Goal: Task Accomplishment & Management: Use online tool/utility

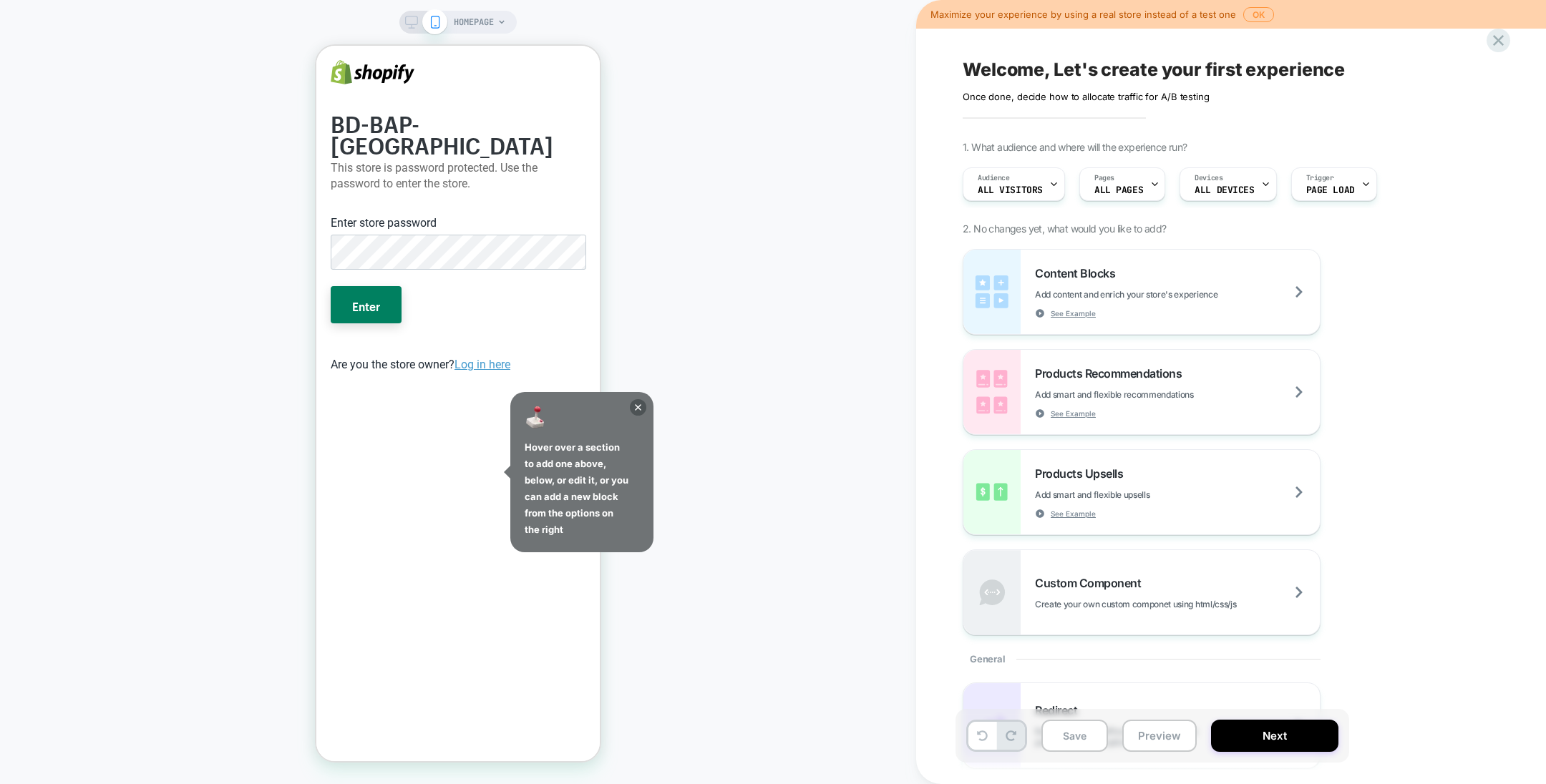
click at [1107, 187] on span "ALL PAGES" at bounding box center [1119, 190] width 49 height 10
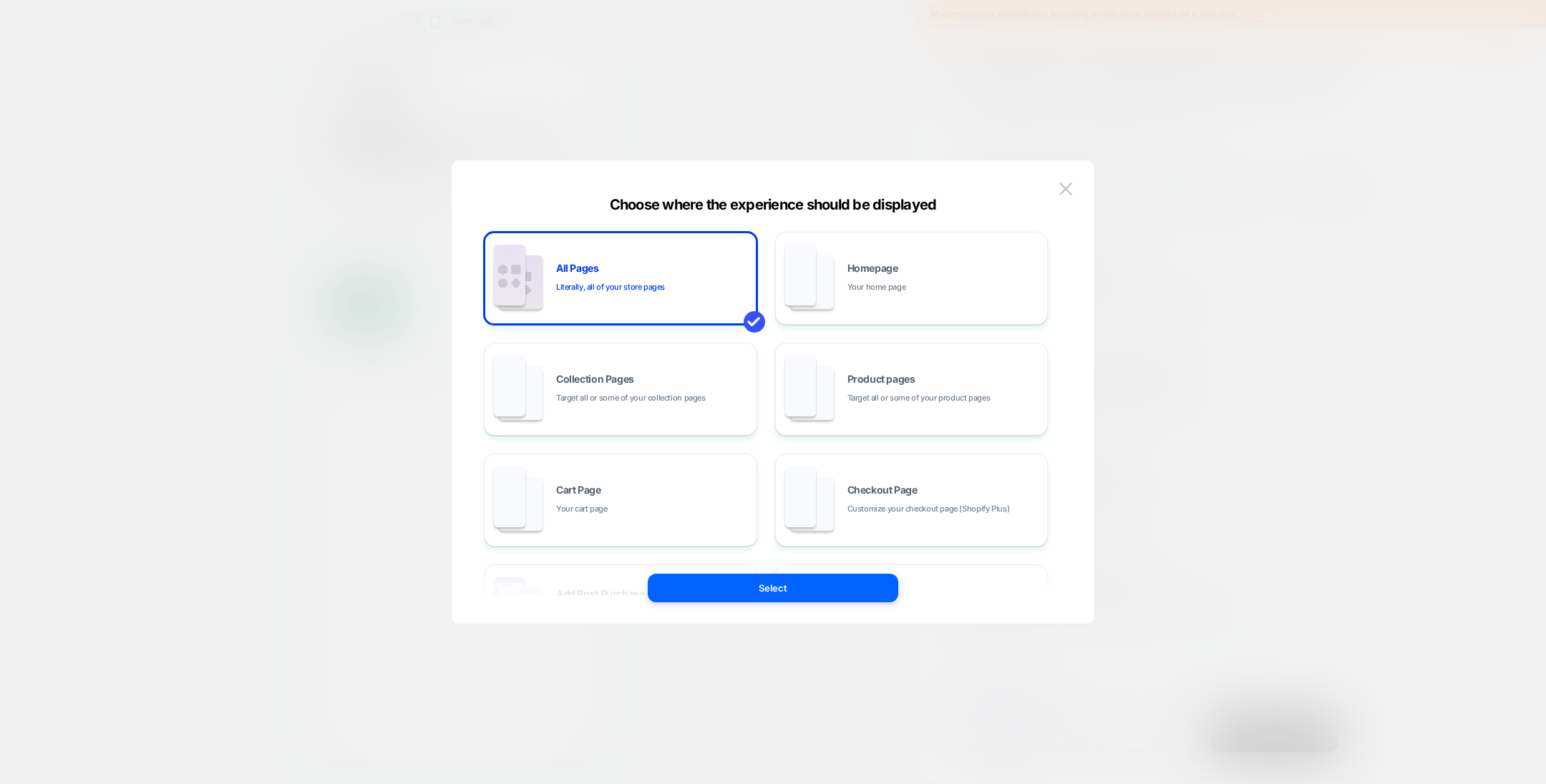
click at [659, 398] on span "Target all or some of your collection pages" at bounding box center [631, 398] width 150 height 13
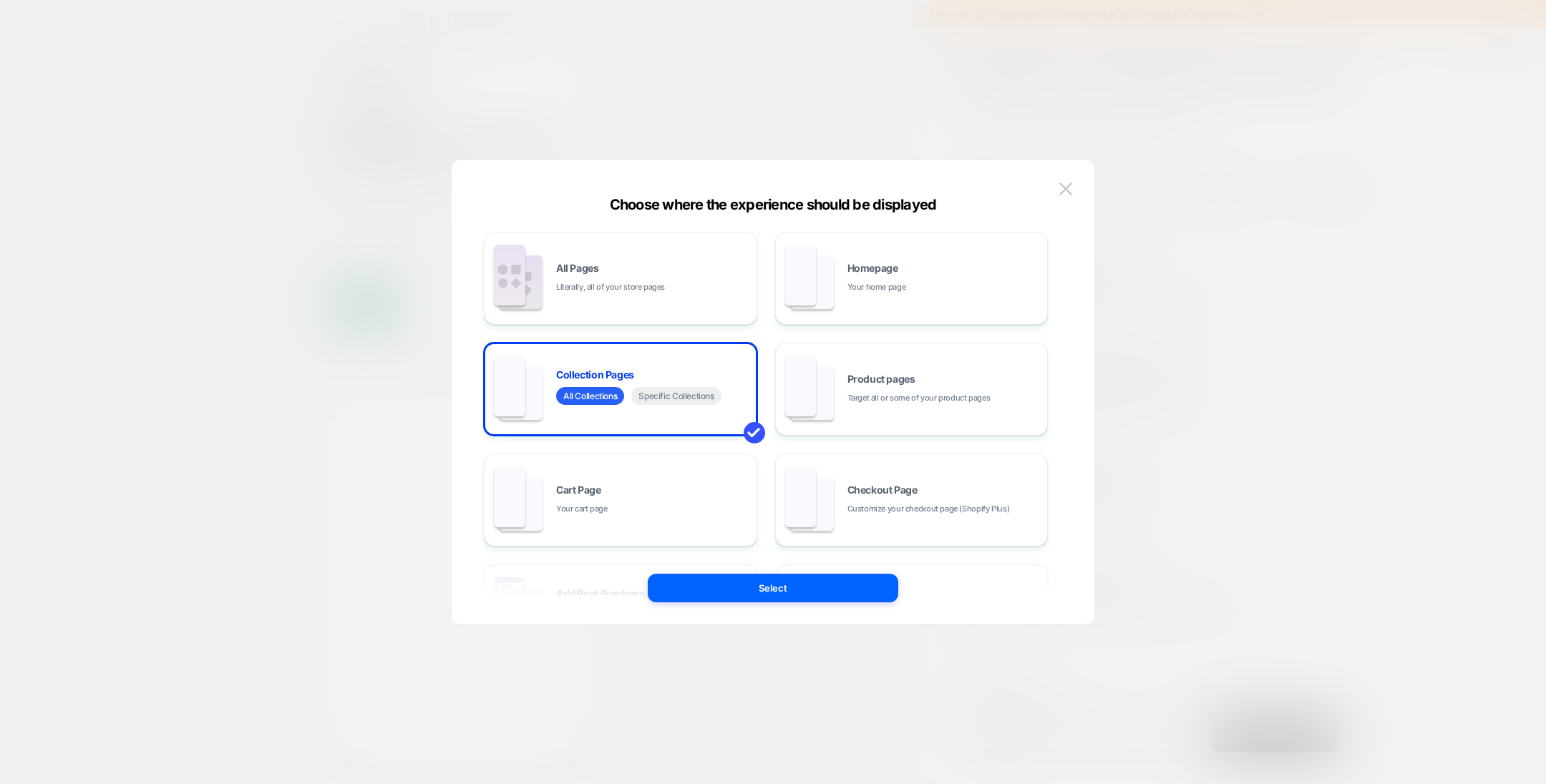
click at [750, 588] on button "Select" at bounding box center [773, 588] width 251 height 28
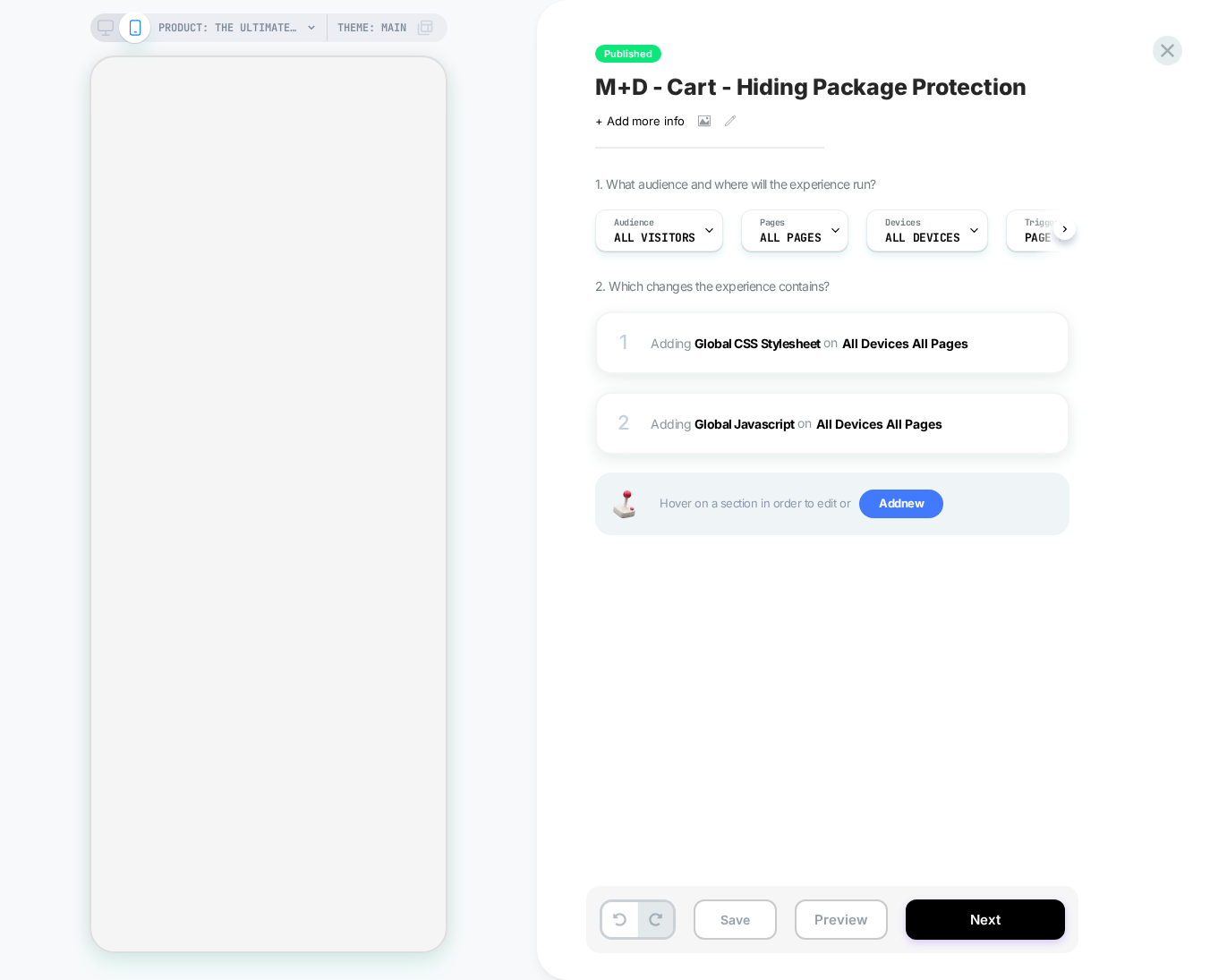
scroll to position [0, 1]
click at [764, 424] on b "Global Javascript" at bounding box center [744, 423] width 100 height 15
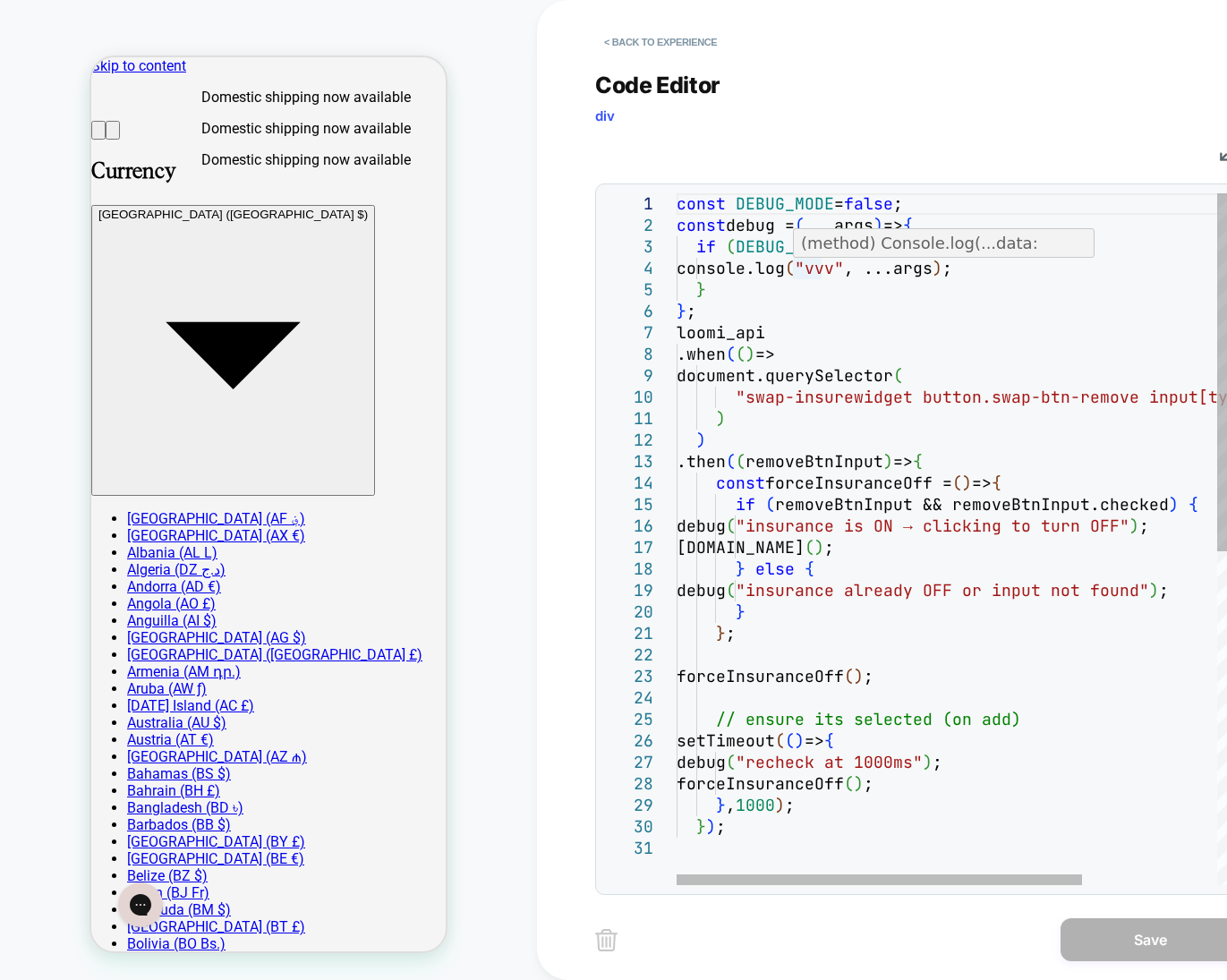
scroll to position [0, 0]
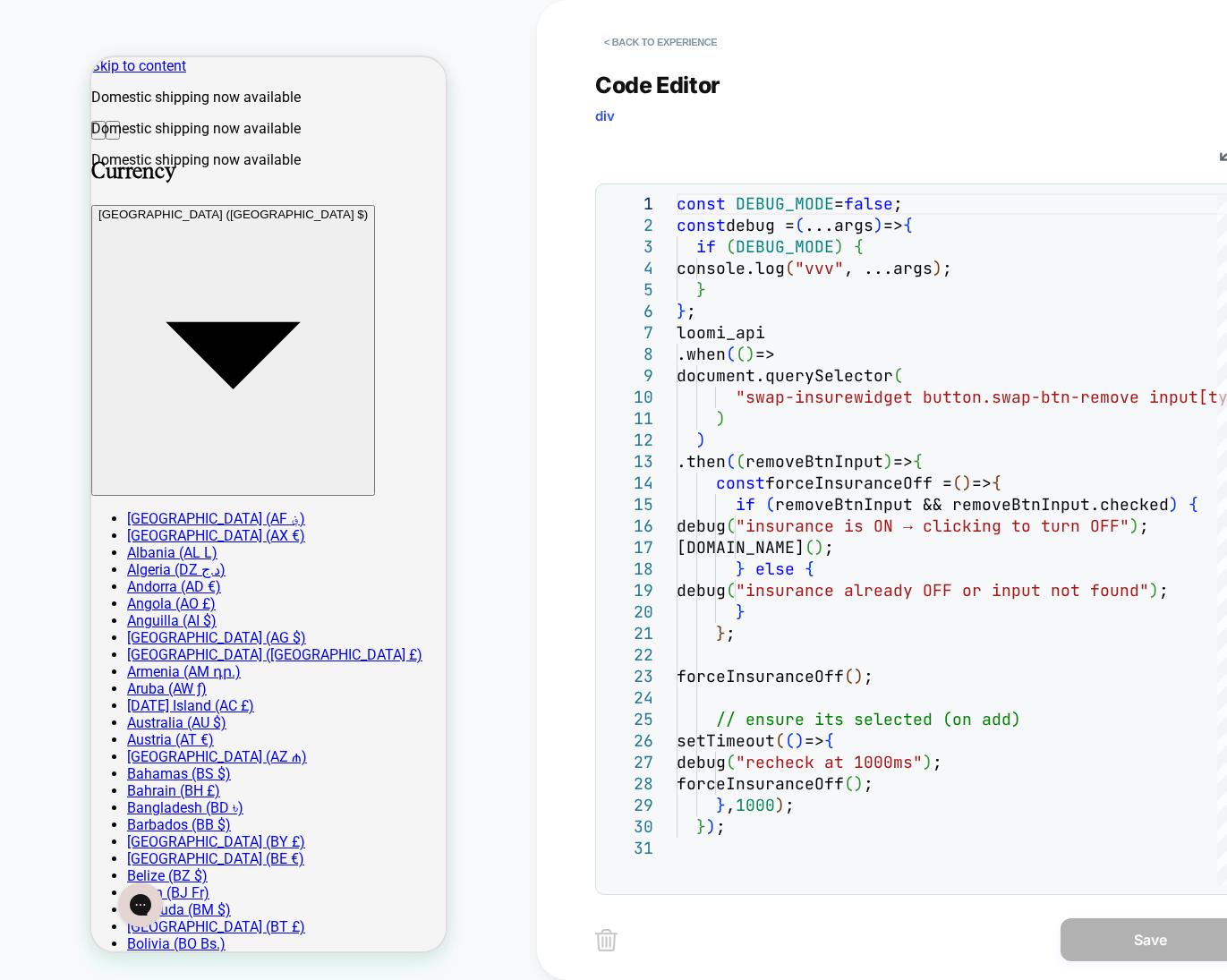
click at [630, 35] on button "< Back to experience" at bounding box center [661, 42] width 131 height 29
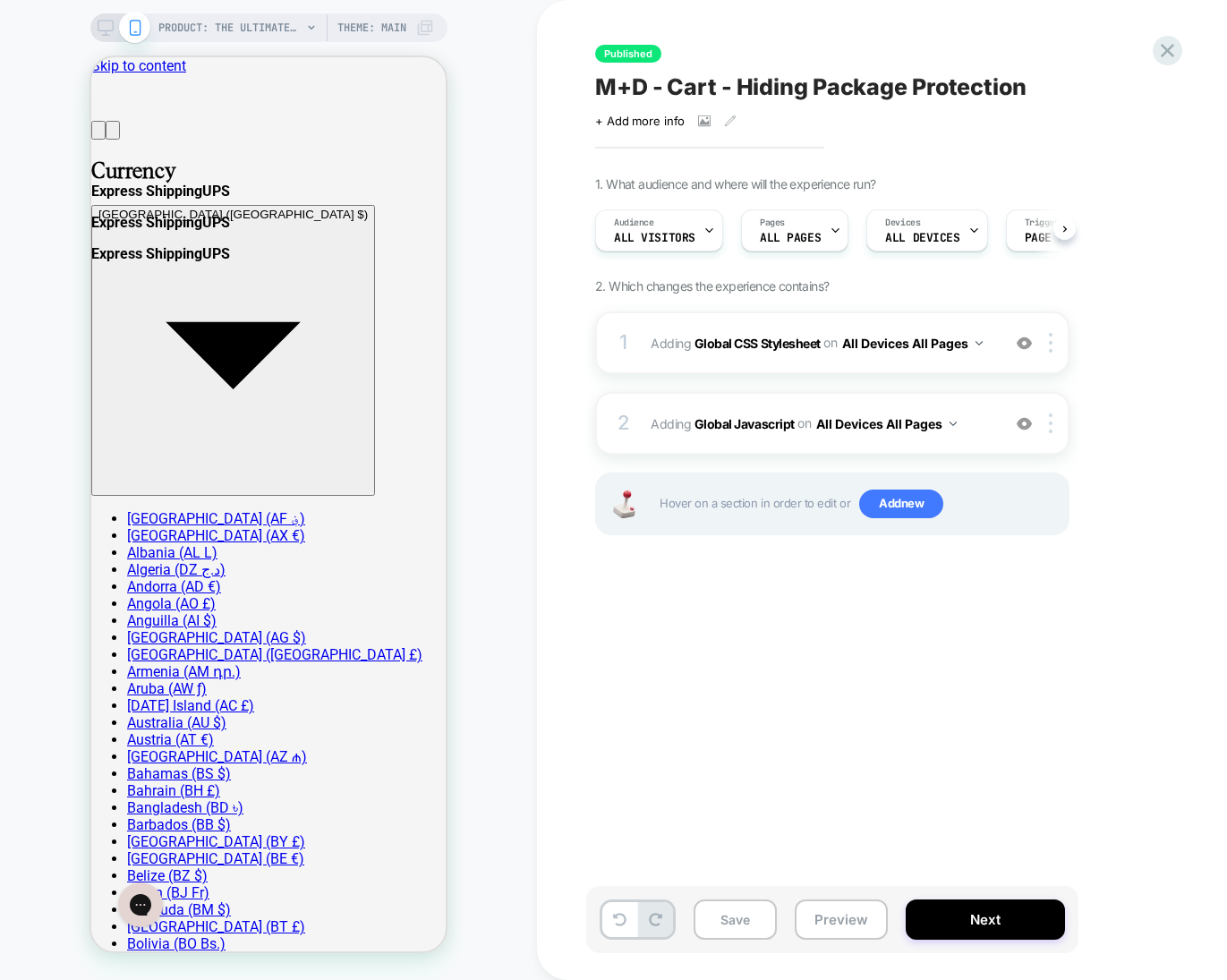
click at [778, 217] on span "Pages" at bounding box center [772, 222] width 25 height 12
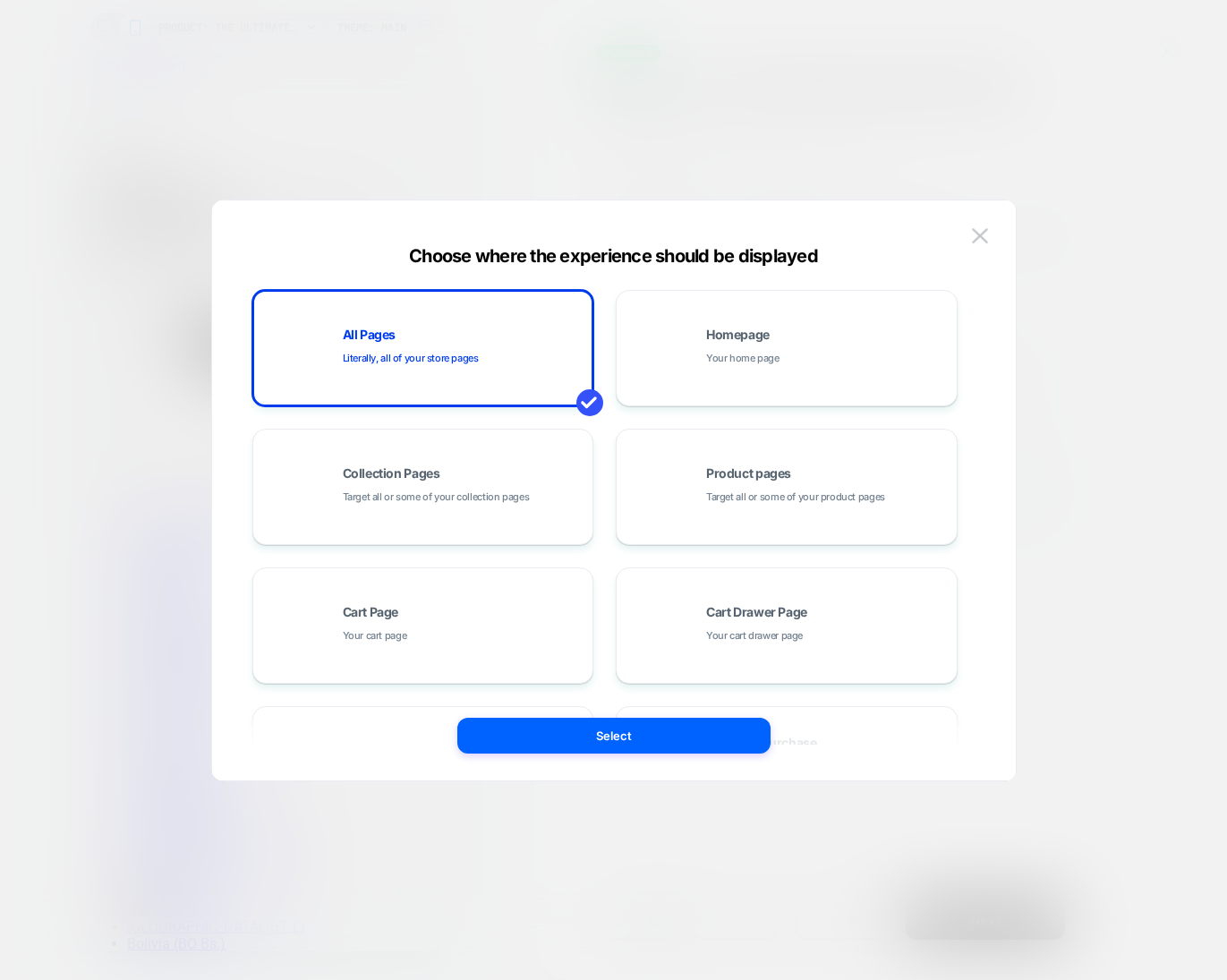
click at [510, 463] on div "Collection Pages Target all or some of your collection pages" at bounding box center [423, 487] width 322 height 98
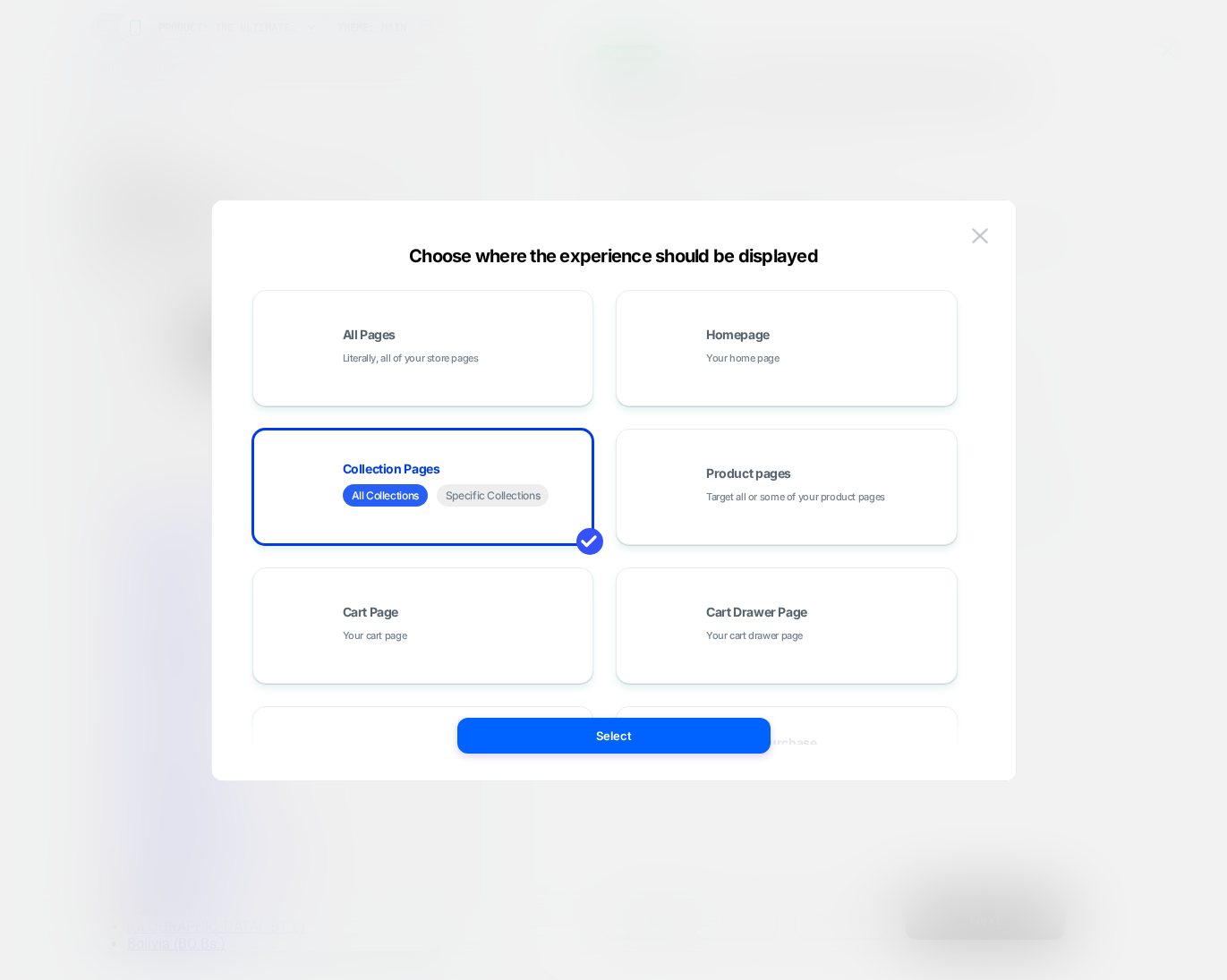
click at [562, 752] on button "Select" at bounding box center [614, 736] width 314 height 36
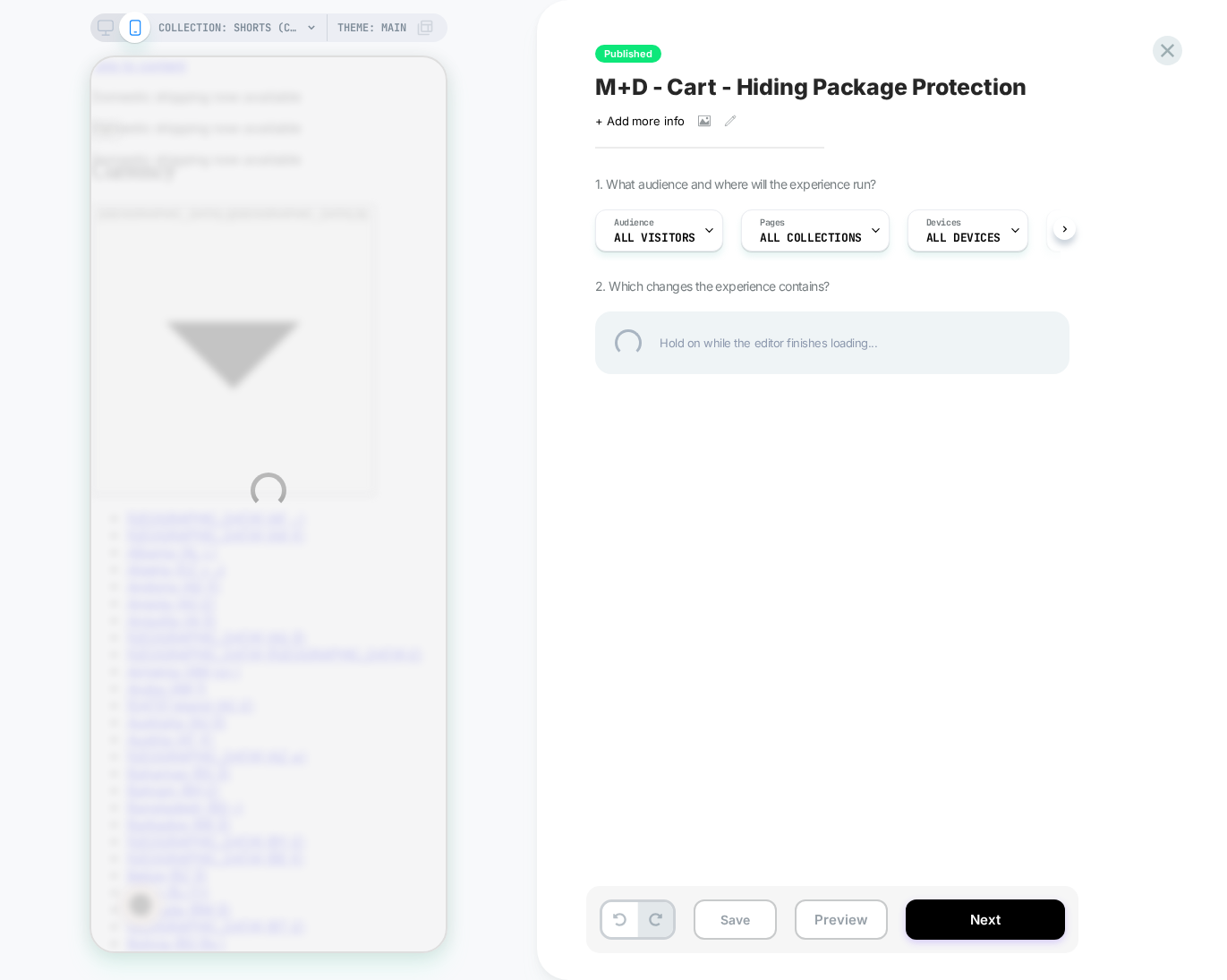
click at [573, 226] on div "COLLECTION: Shorts (Category) COLLECTION: Shorts (Category) Theme: MAIN Publish…" at bounding box center [613, 490] width 1227 height 980
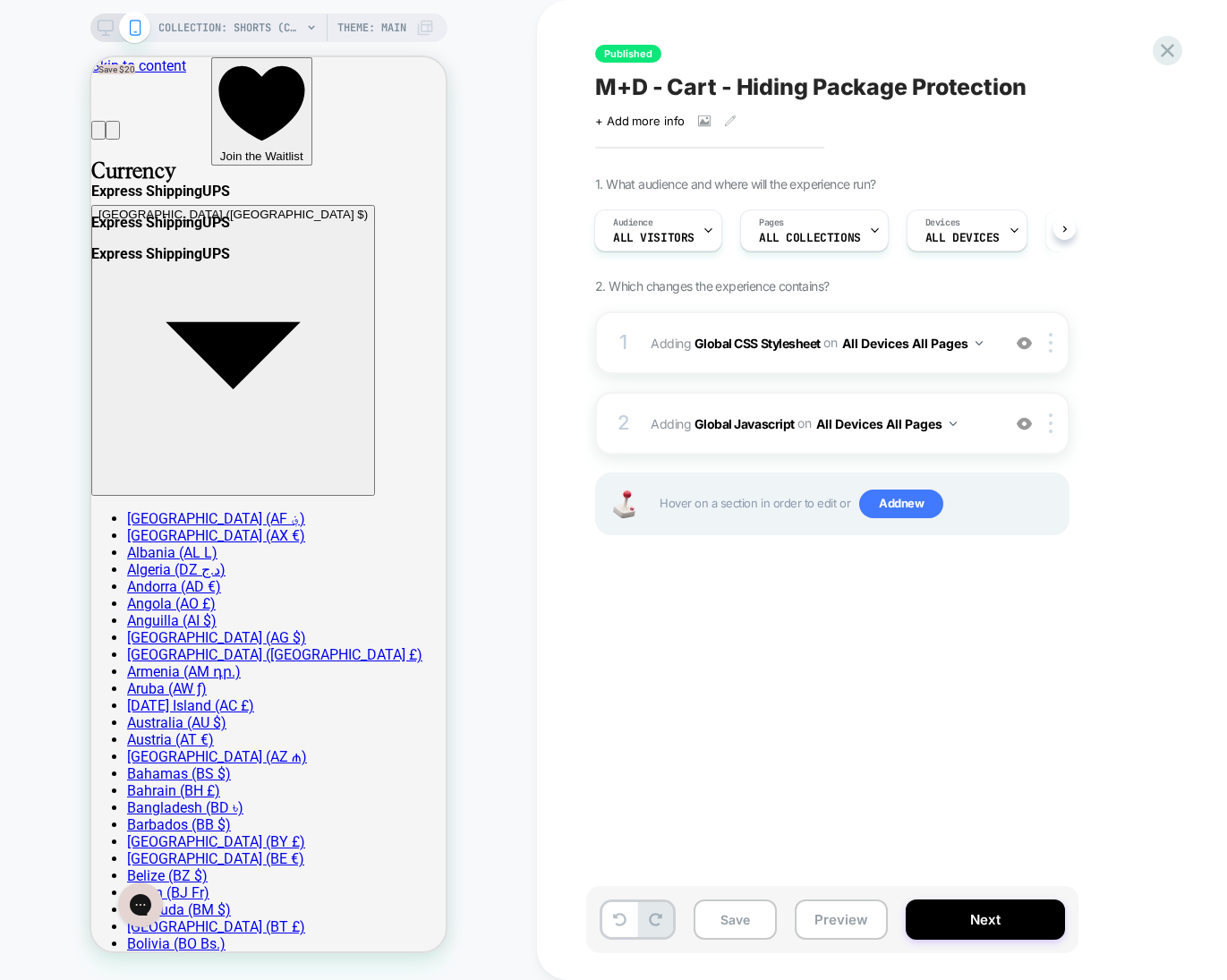
click at [927, 27] on div "Published M+D - Cart - Hiding Package Protection Click to view images Click to …" at bounding box center [922, 490] width 671 height 944
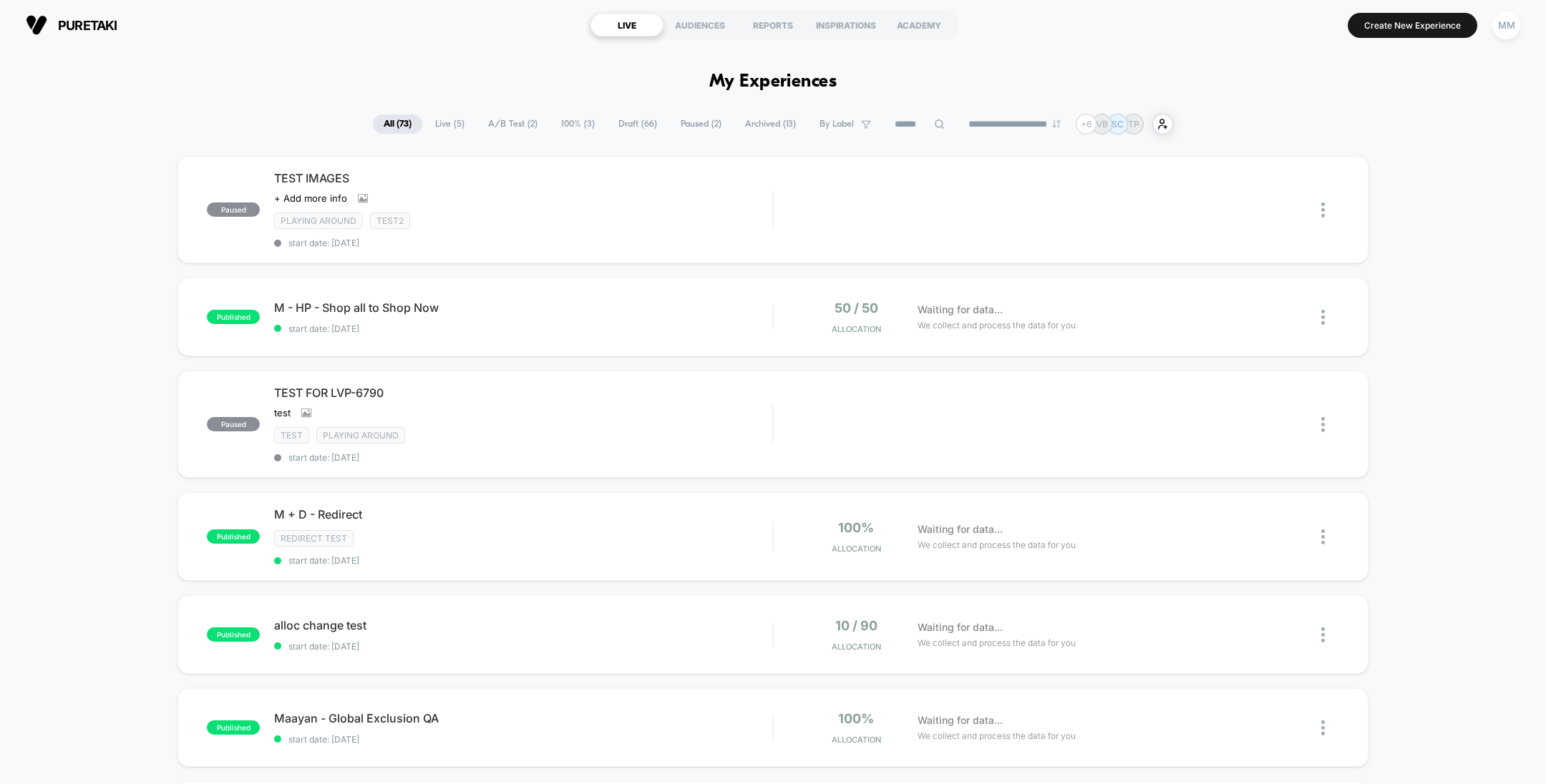
click at [1428, 15] on button "Create New Experience" at bounding box center [1412, 25] width 129 height 25
